Goal: Contribute content: Add original content to the website for others to see

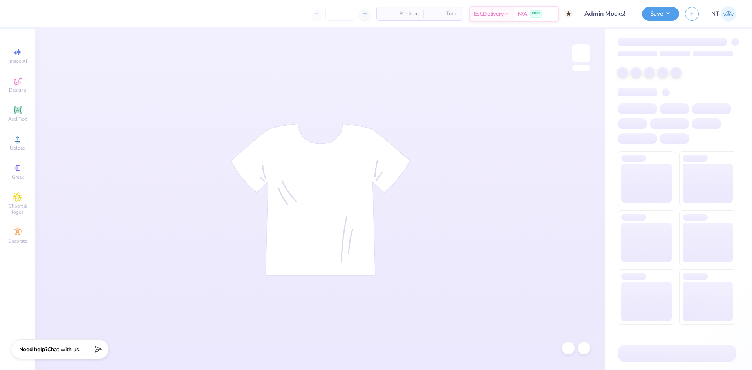
type input "Admin Mocks!"
type input "50"
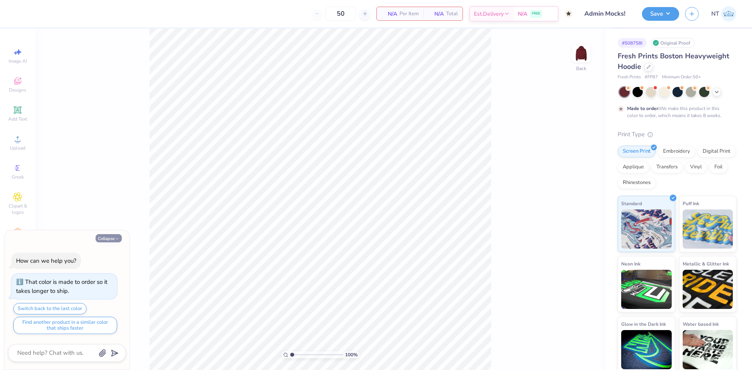
click at [118, 238] on icon "button" at bounding box center [117, 239] width 5 height 5
type textarea "x"
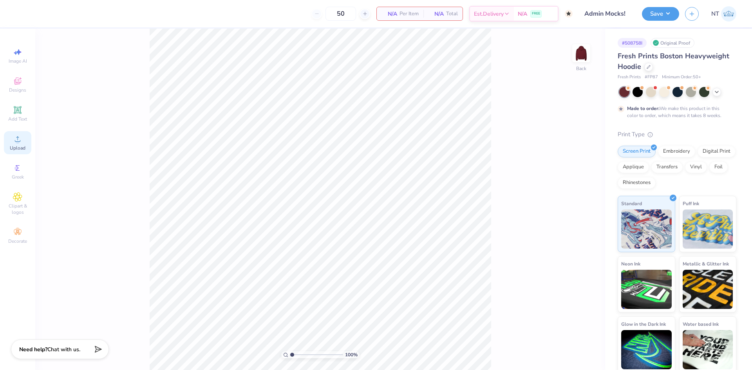
click at [14, 135] on icon at bounding box center [17, 138] width 9 height 9
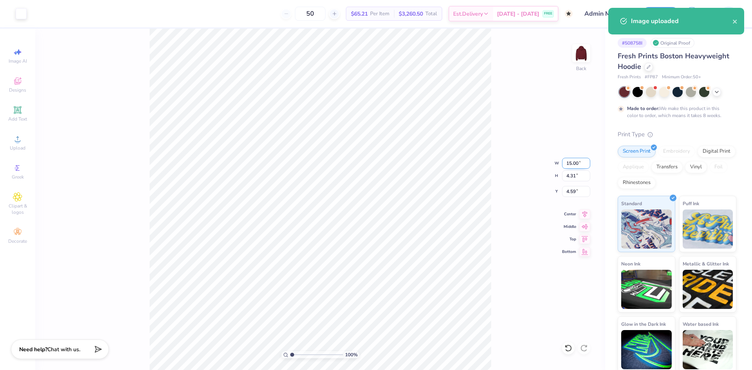
click at [565, 165] on input "15.00" at bounding box center [576, 163] width 28 height 11
type input "12.00"
type input "3.45"
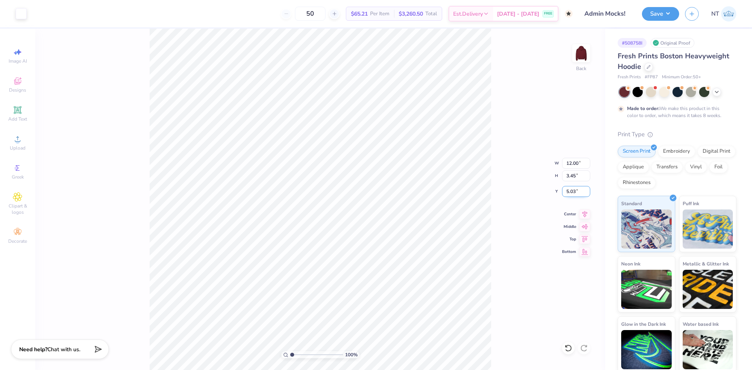
click at [567, 190] on input "5.03" at bounding box center [576, 191] width 28 height 11
type input "3.00"
click at [27, 139] on div "Upload" at bounding box center [17, 142] width 27 height 23
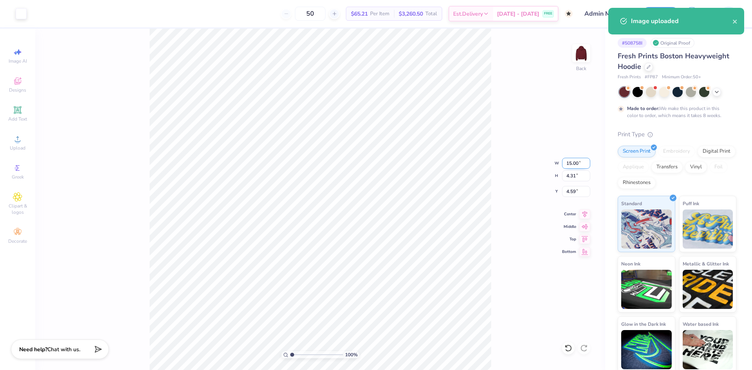
click at [567, 163] on input "15.00" at bounding box center [576, 163] width 28 height 11
type input "12.00"
type input "3.45"
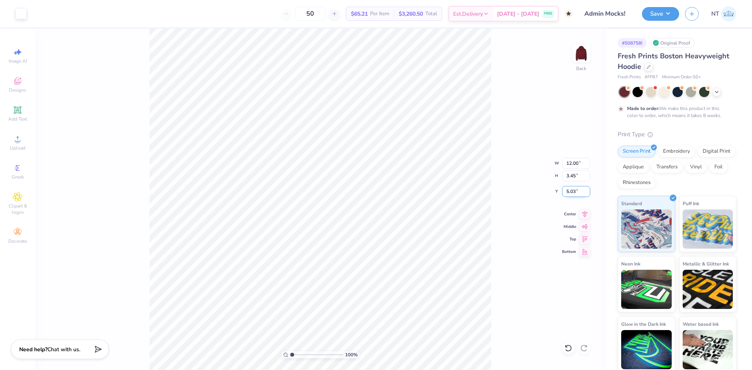
click at [574, 194] on input "5.03" at bounding box center [576, 191] width 28 height 11
type input "3.00"
click at [651, 16] on button "Save" at bounding box center [660, 13] width 37 height 14
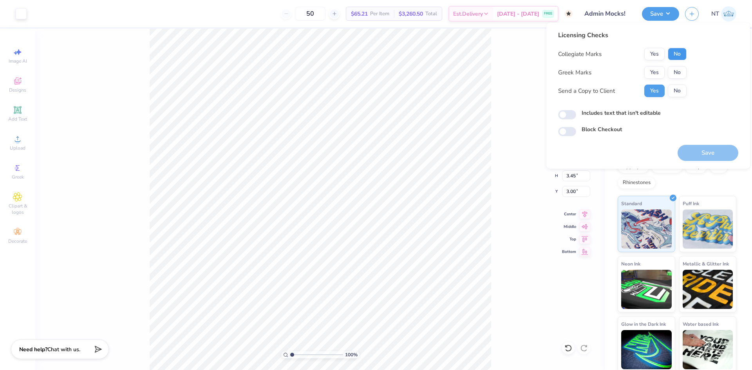
click at [679, 56] on button "No" at bounding box center [677, 54] width 19 height 13
click at [654, 74] on button "Yes" at bounding box center [655, 72] width 20 height 13
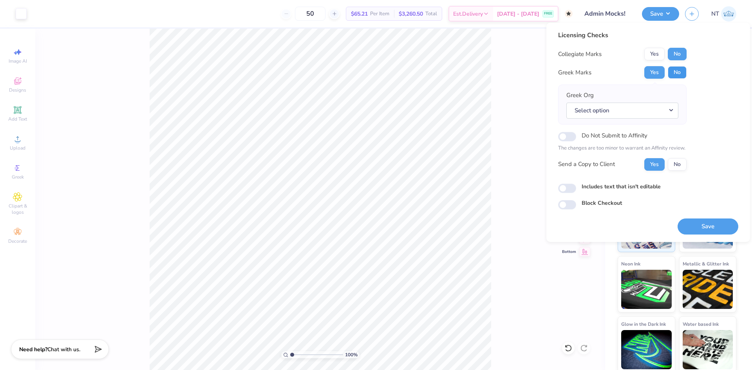
click at [679, 75] on button "No" at bounding box center [677, 72] width 19 height 13
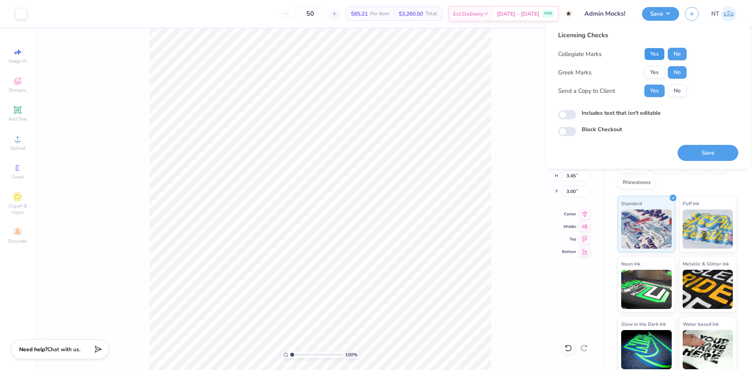
click at [658, 53] on button "Yes" at bounding box center [655, 54] width 20 height 13
drag, startPoint x: 633, startPoint y: 114, endPoint x: 639, endPoint y: 114, distance: 5.9
click at [634, 113] on label "Includes text that isn't editable" at bounding box center [621, 113] width 79 height 8
click at [576, 113] on input "Includes text that isn't editable" at bounding box center [567, 114] width 18 height 9
checkbox input "true"
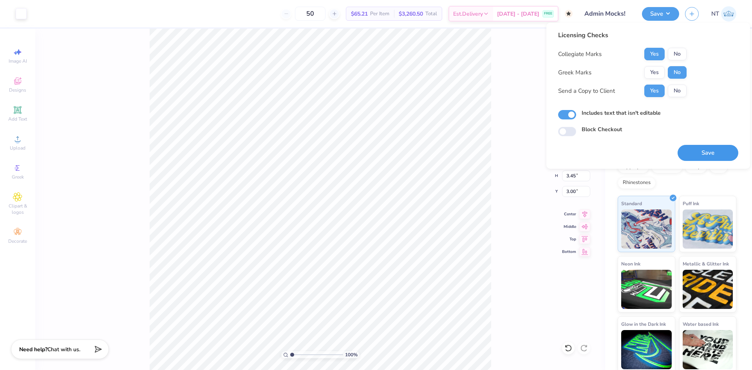
click at [696, 147] on button "Save" at bounding box center [708, 153] width 61 height 16
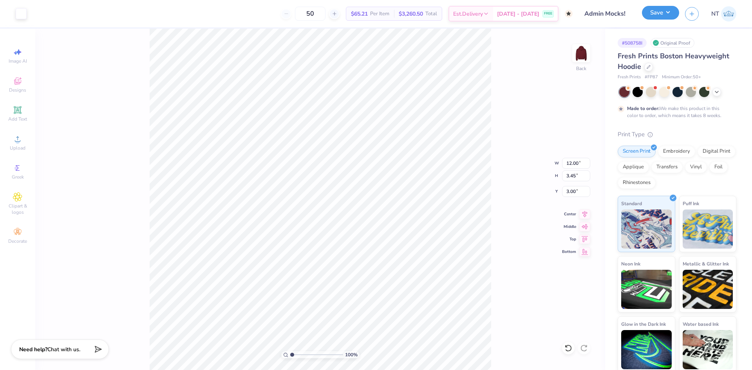
click at [655, 12] on button "Save" at bounding box center [660, 13] width 37 height 14
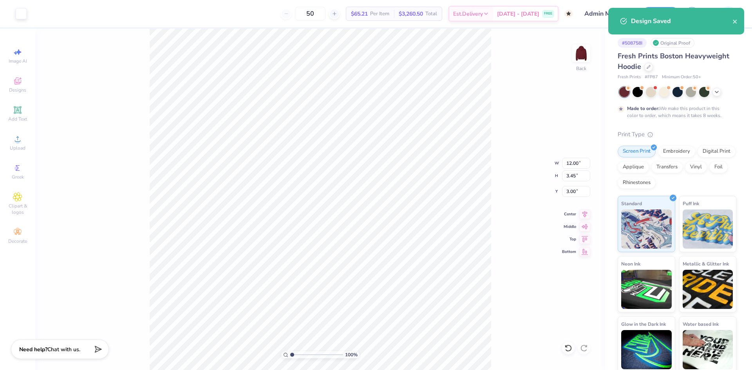
click at [732, 21] on div "Design Saved" at bounding box center [681, 20] width 101 height 9
click at [737, 22] on icon "close" at bounding box center [735, 21] width 5 height 6
